Goal: Browse casually

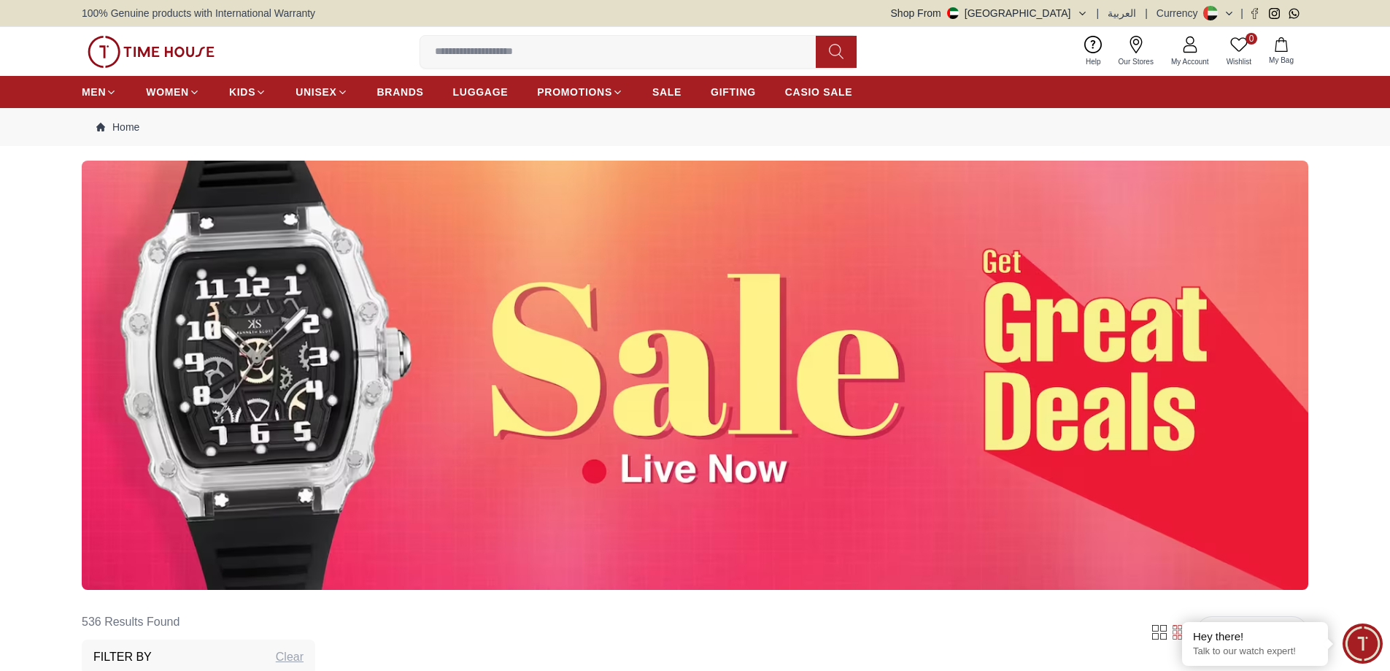
click at [656, 412] on img at bounding box center [695, 375] width 1227 height 429
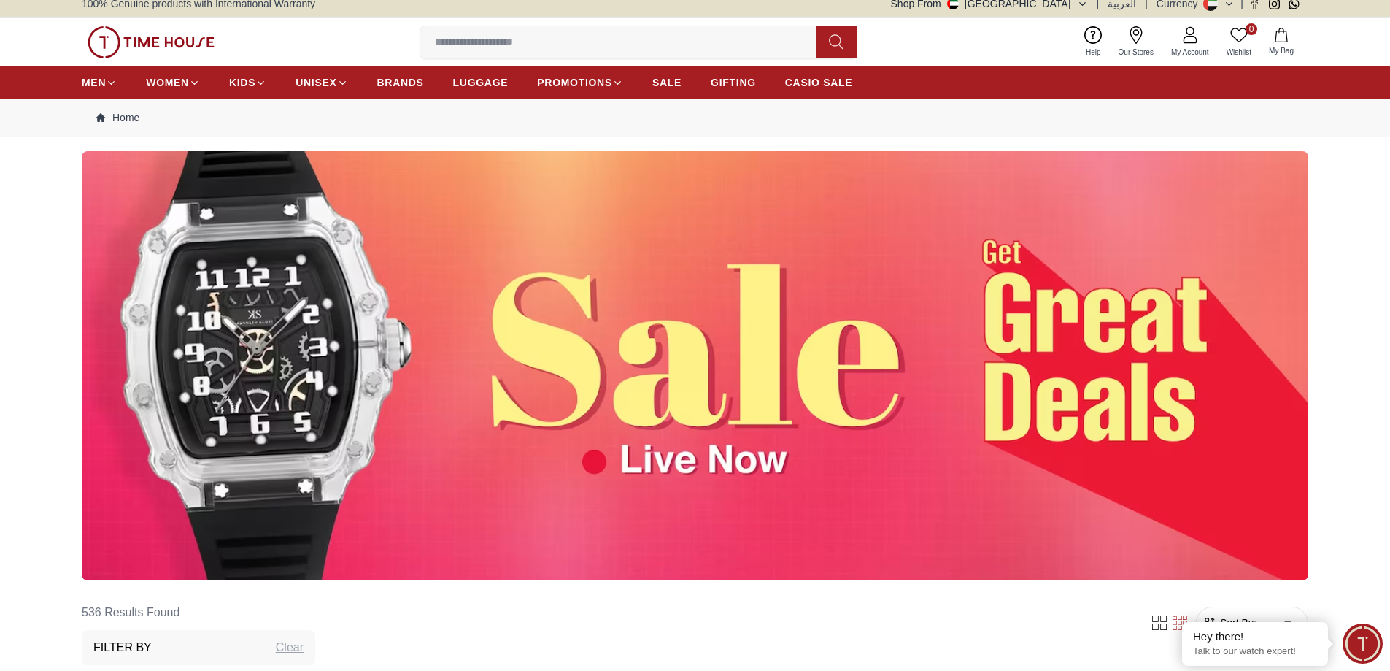
scroll to position [146, 0]
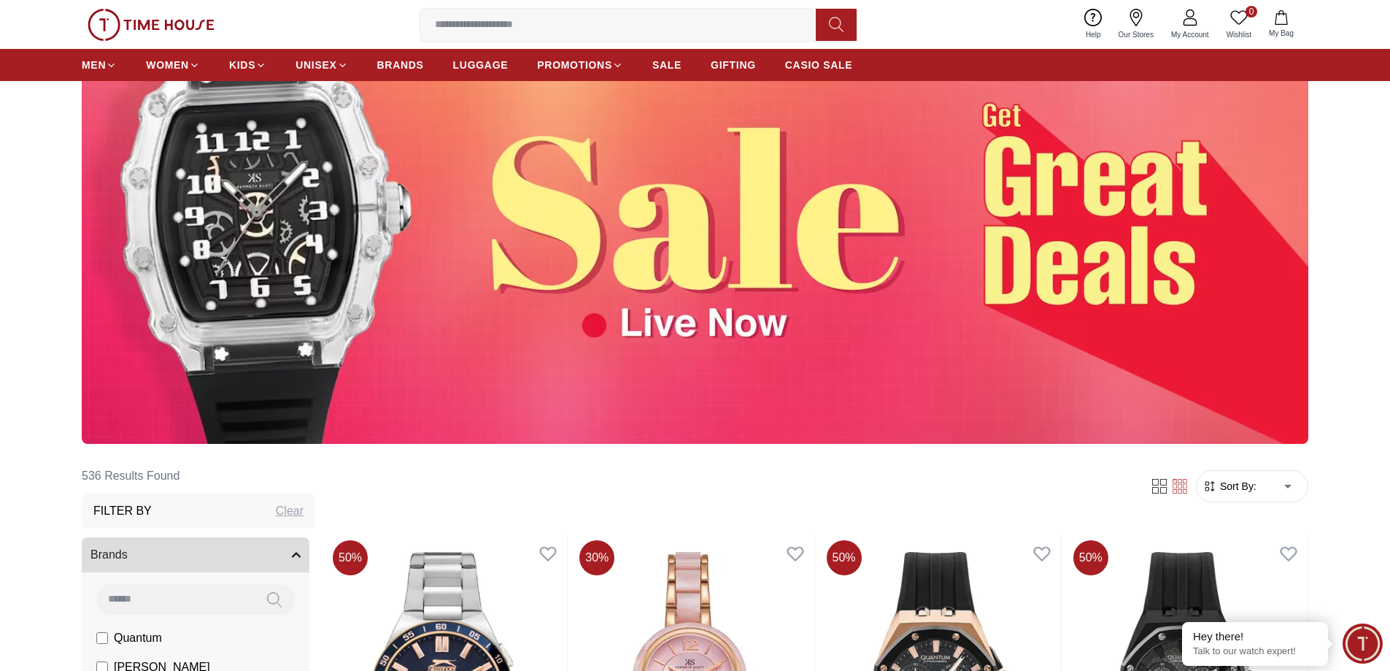
click at [627, 294] on img at bounding box center [695, 229] width 1227 height 429
click at [1084, 171] on img at bounding box center [695, 229] width 1227 height 429
click at [588, 328] on img at bounding box center [695, 229] width 1227 height 429
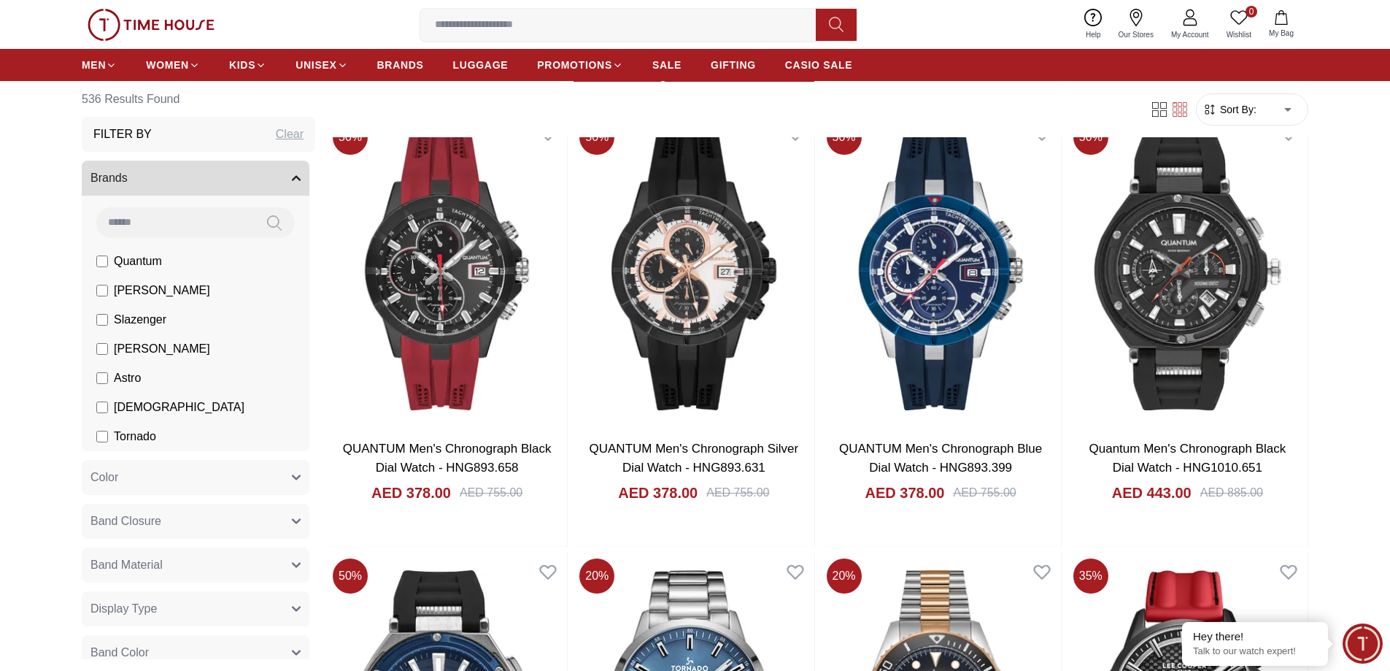
scroll to position [1022, 0]
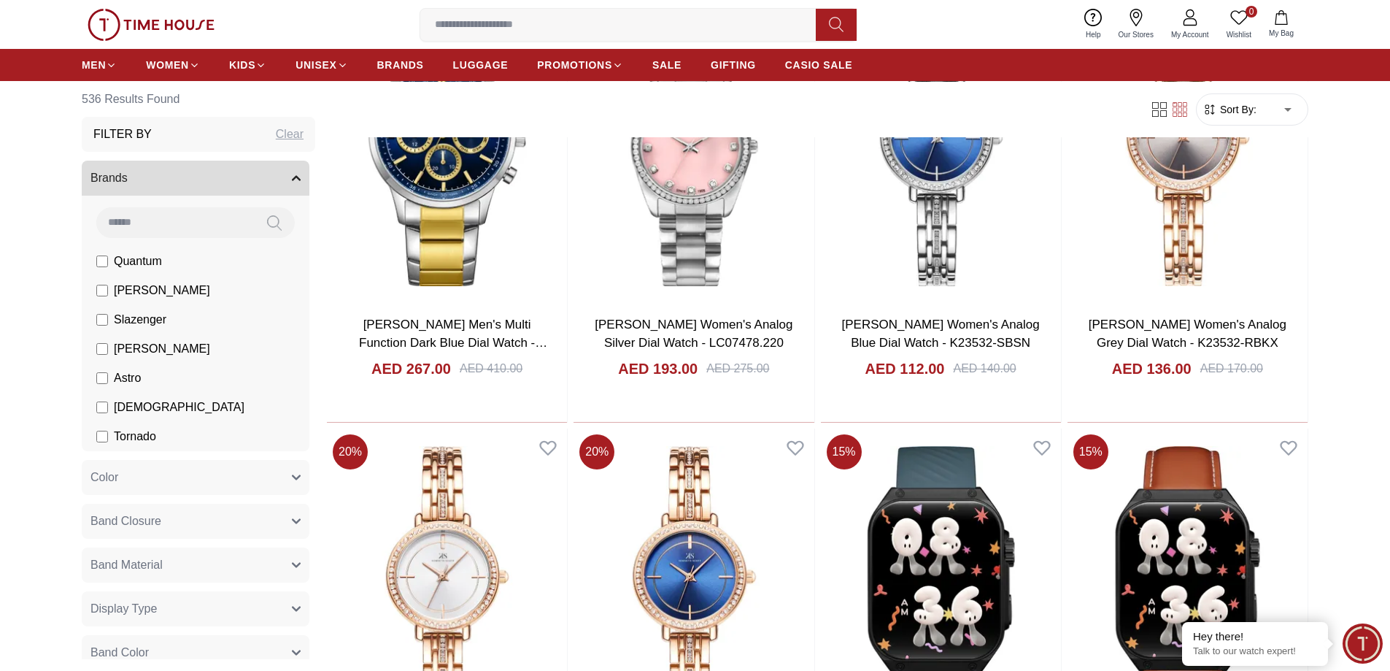
scroll to position [3576, 0]
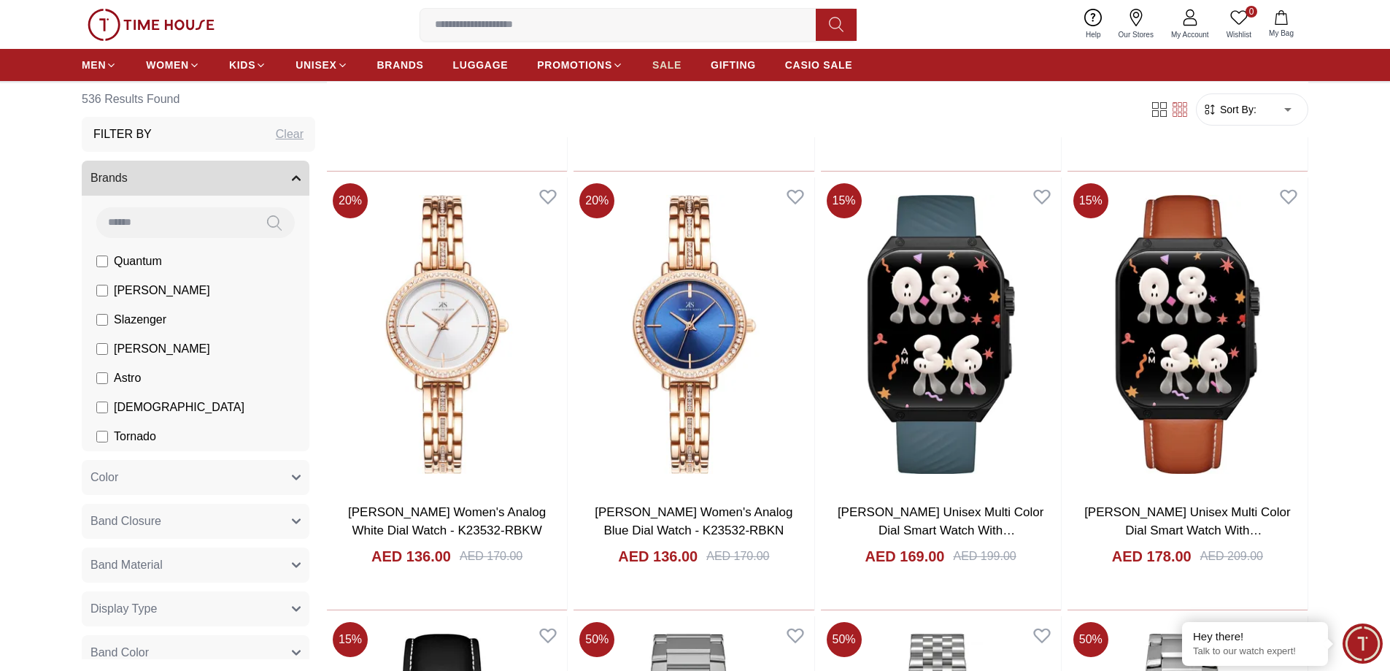
click at [665, 61] on span "SALE" at bounding box center [666, 65] width 29 height 15
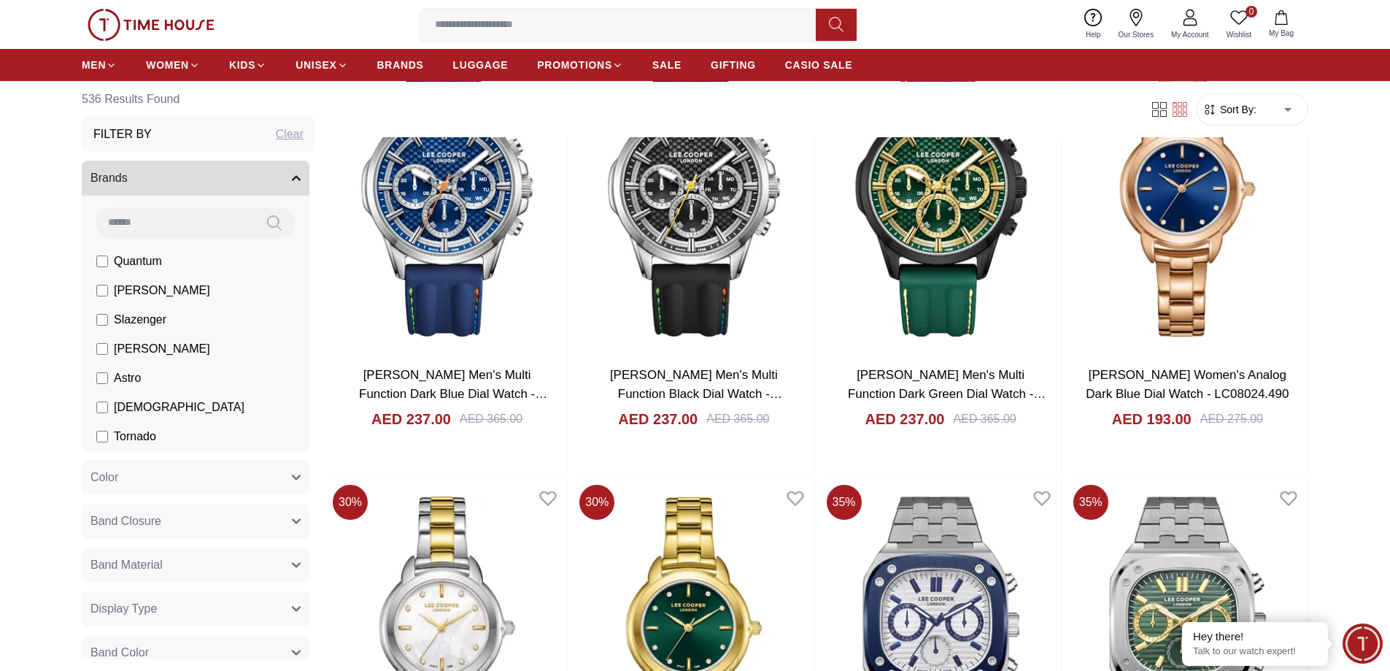
scroll to position [1970, 0]
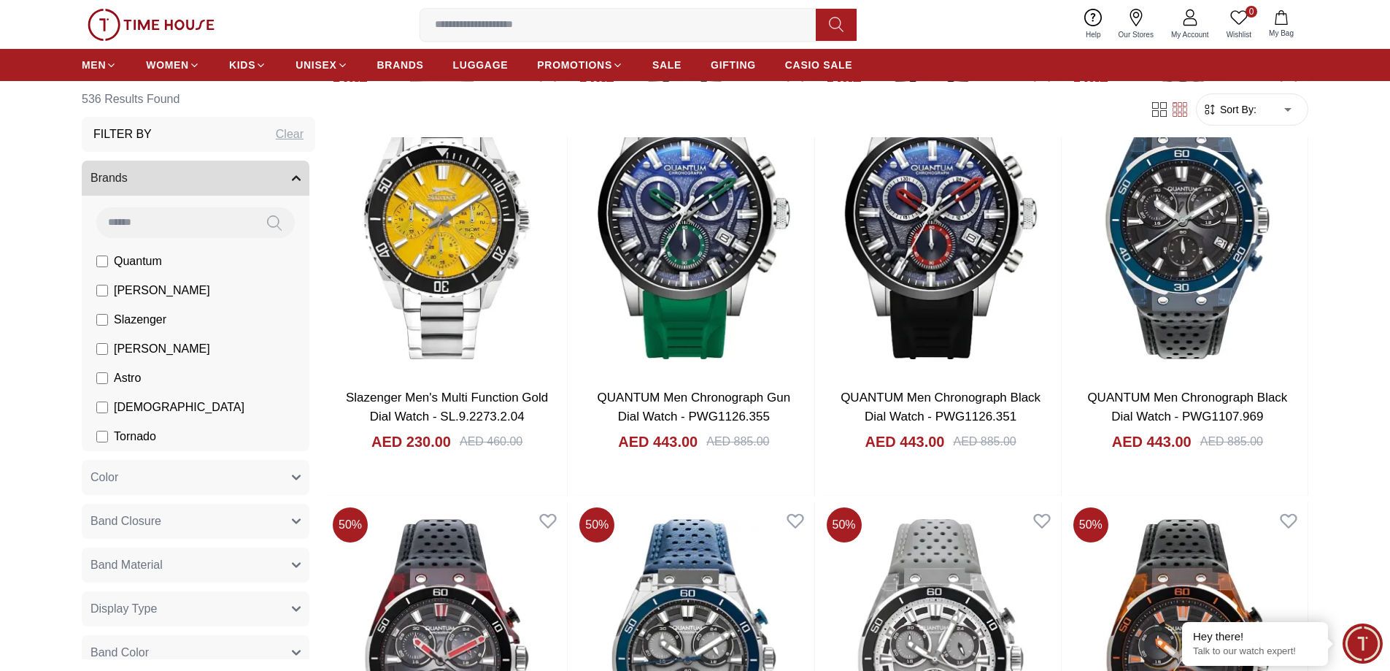
scroll to position [4452, 0]
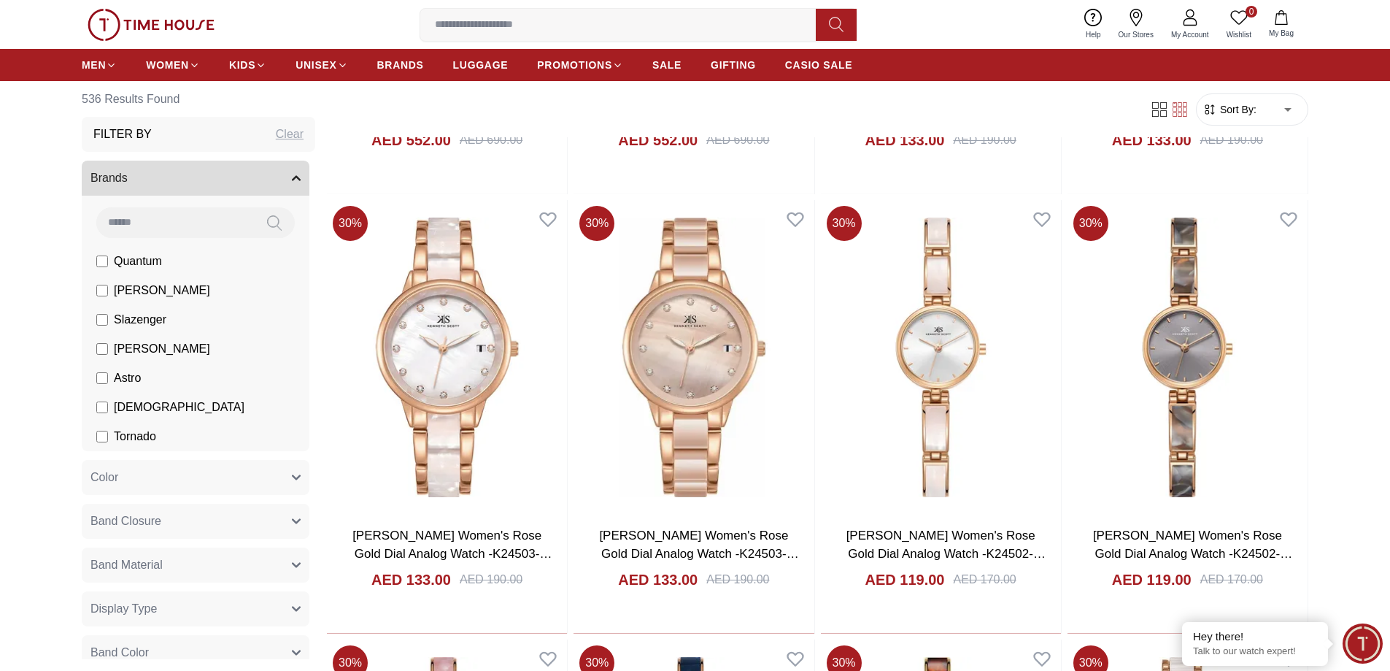
scroll to position [6276, 0]
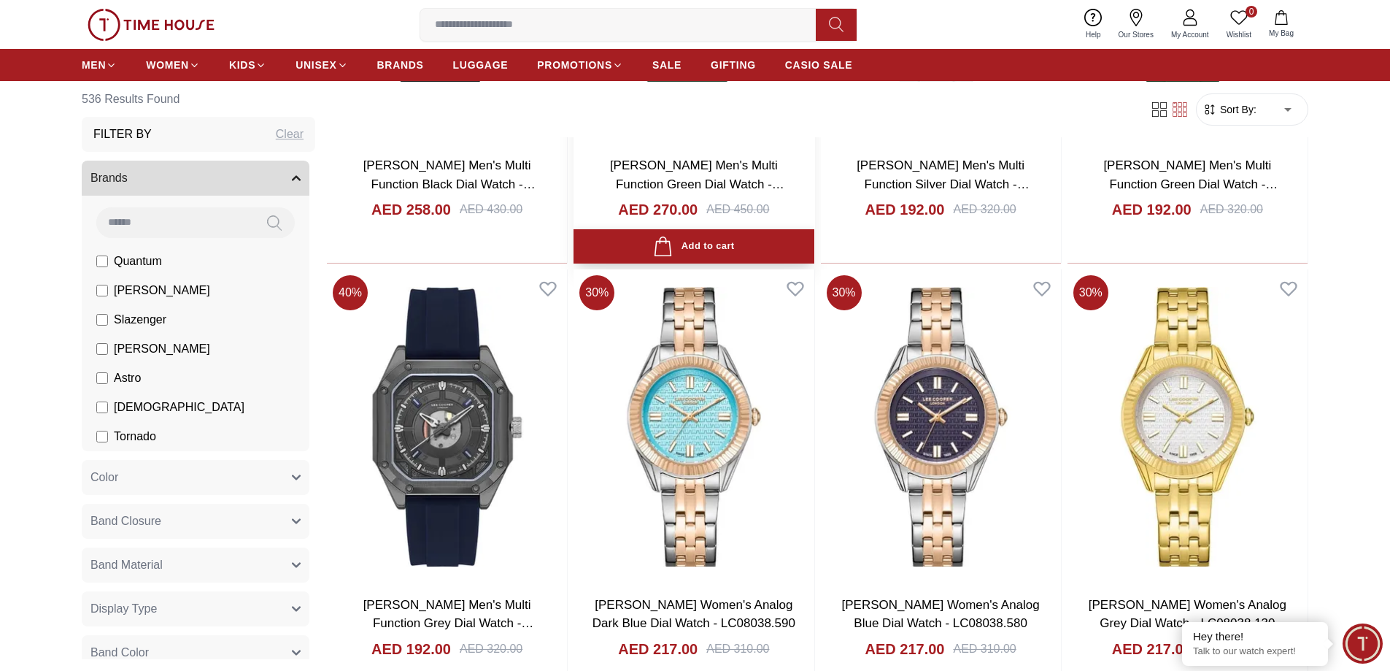
scroll to position [7882, 0]
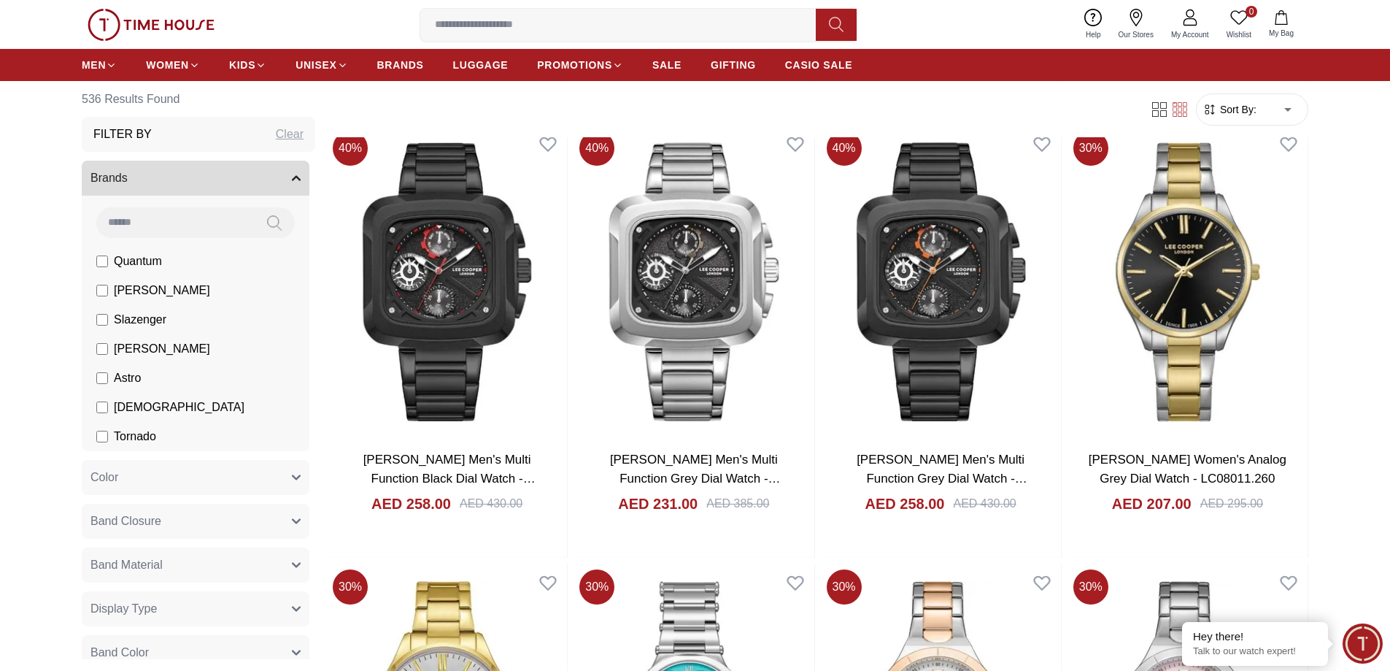
scroll to position [10655, 0]
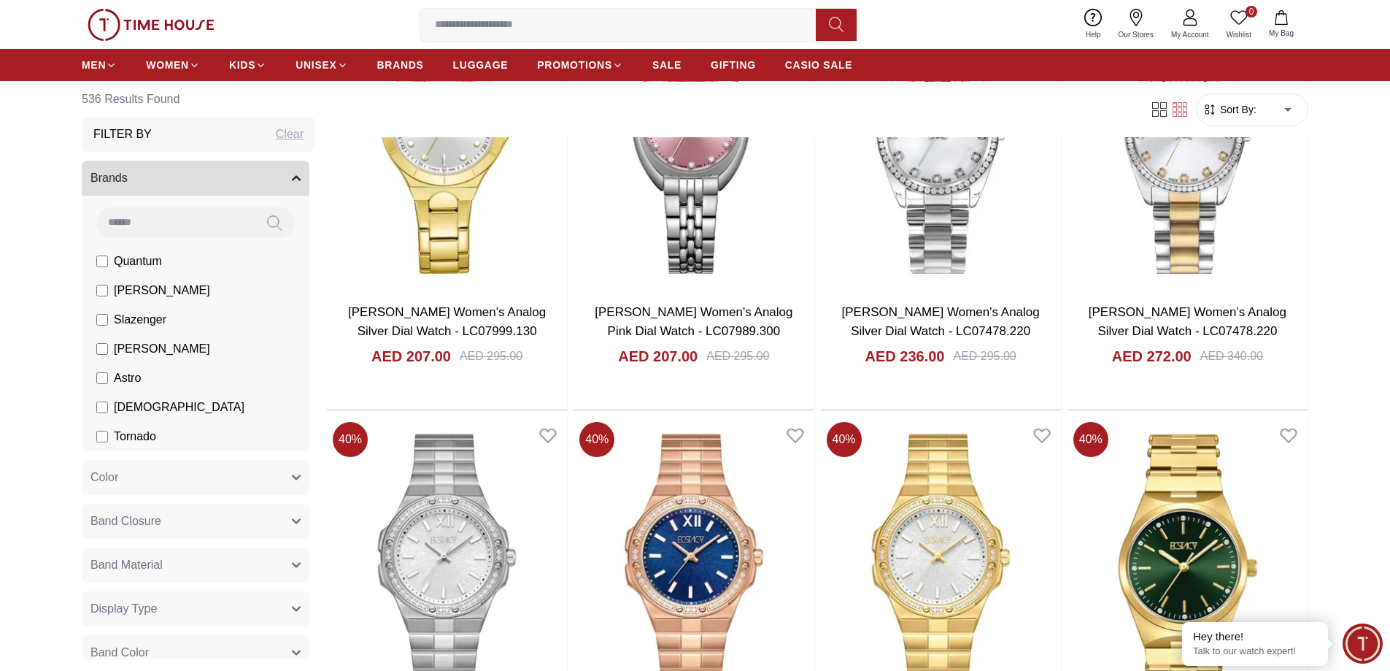
scroll to position [11969, 0]
